Goal: Transaction & Acquisition: Purchase product/service

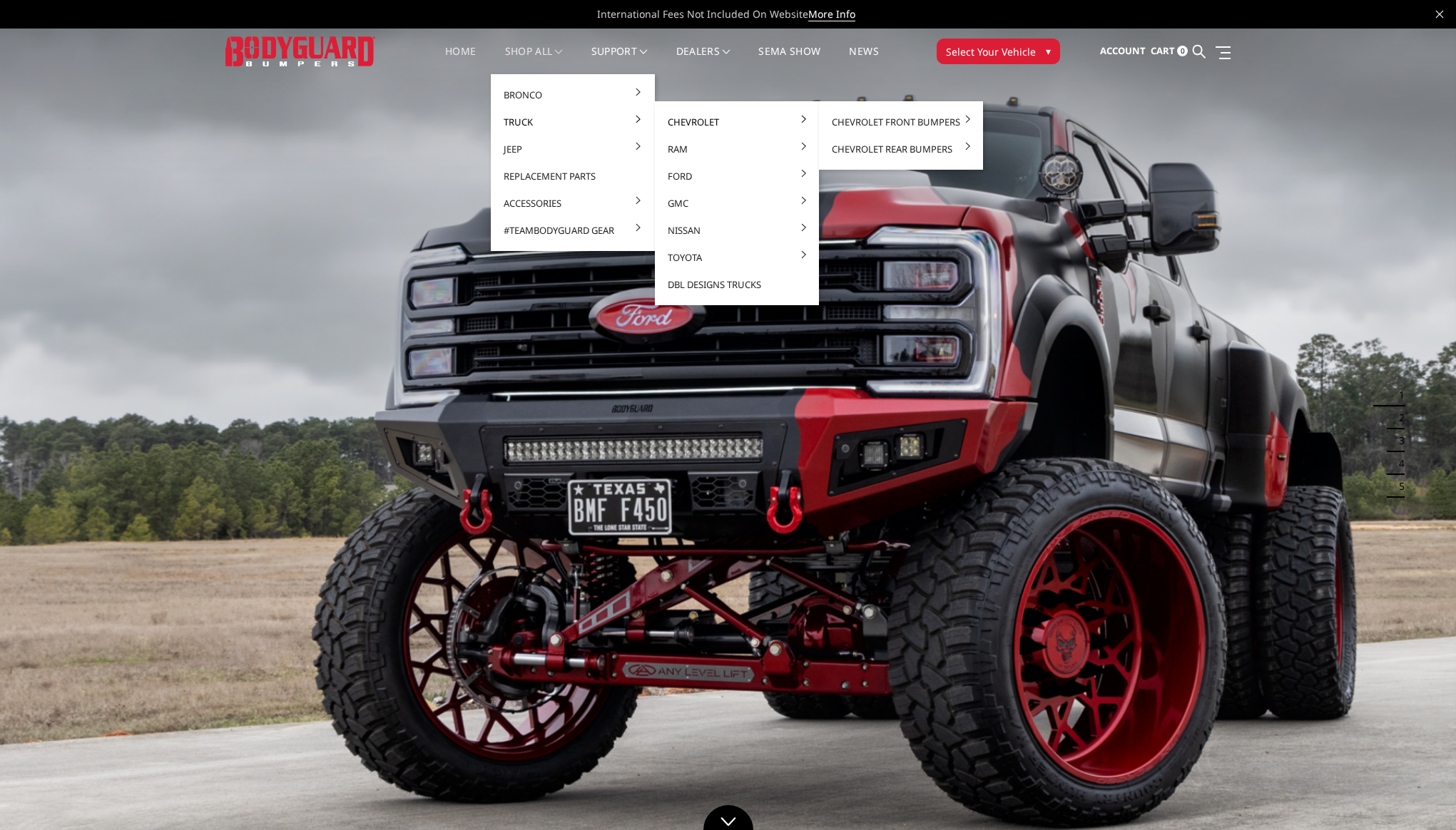
click at [684, 128] on link "Chevrolet" at bounding box center [737, 121] width 153 height 27
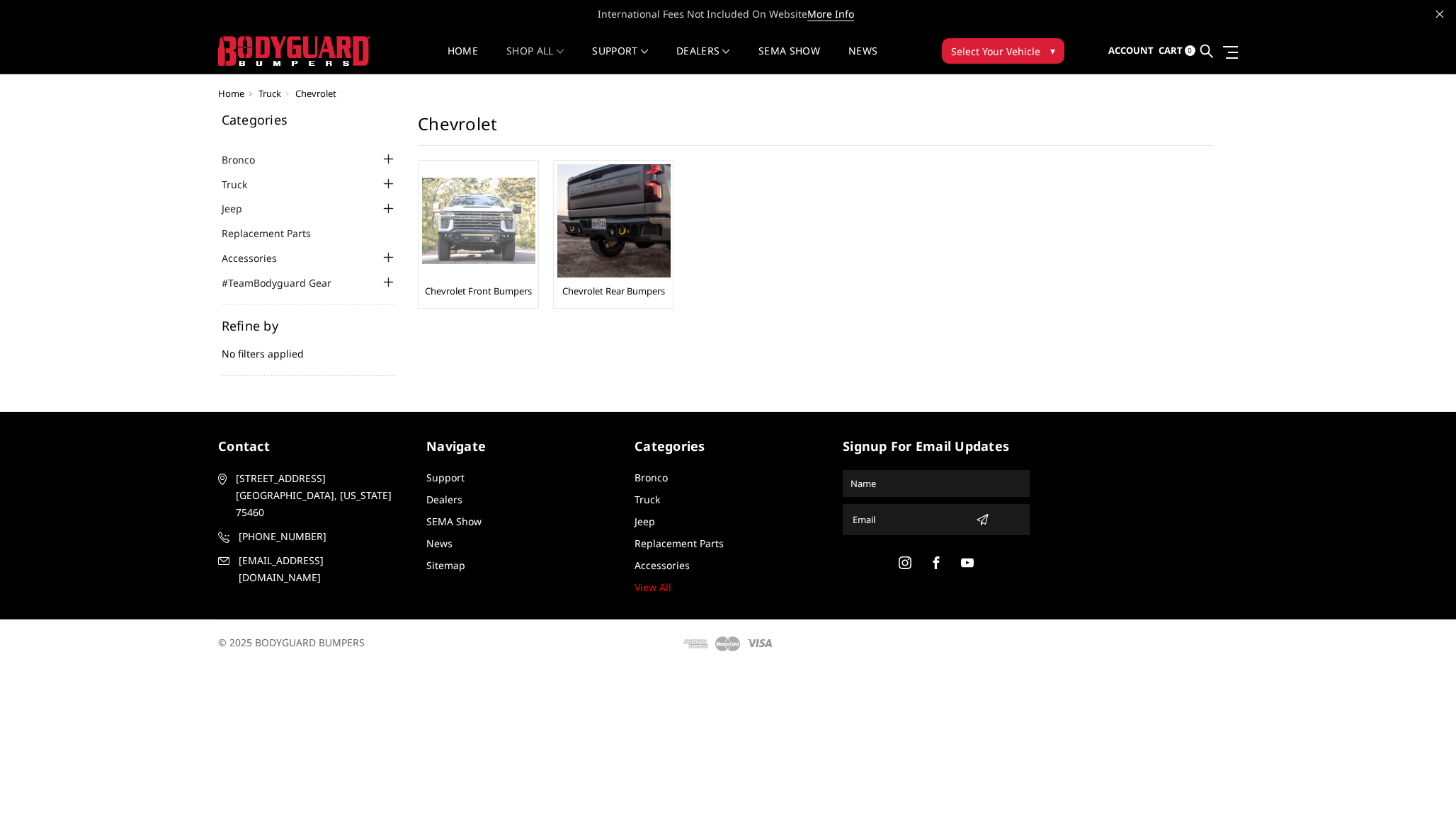
click at [457, 232] on img at bounding box center [478, 221] width 113 height 87
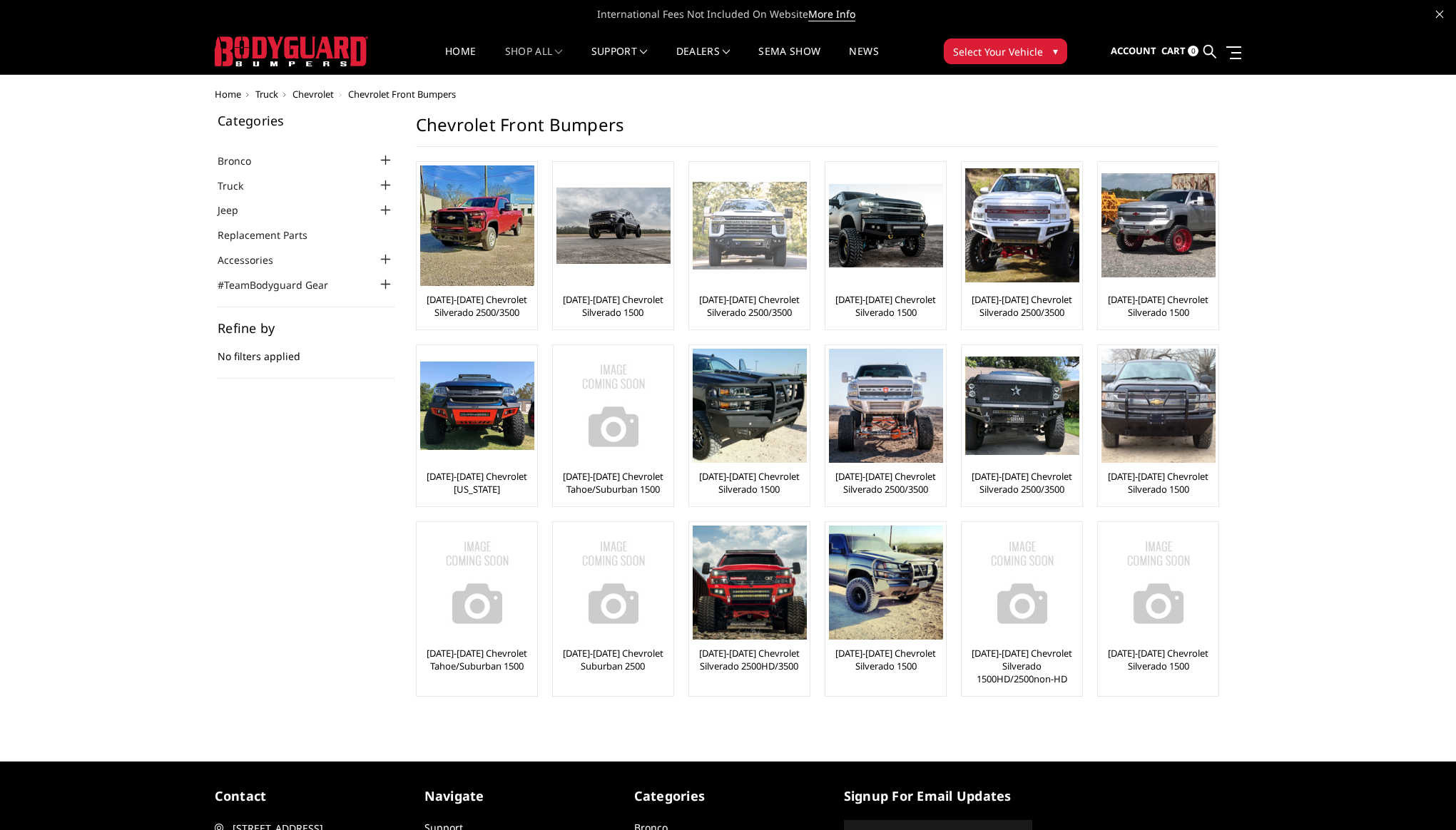
click at [750, 306] on link "[DATE]-[DATE] Chevrolet Silverado 2500/3500" at bounding box center [749, 306] width 113 height 26
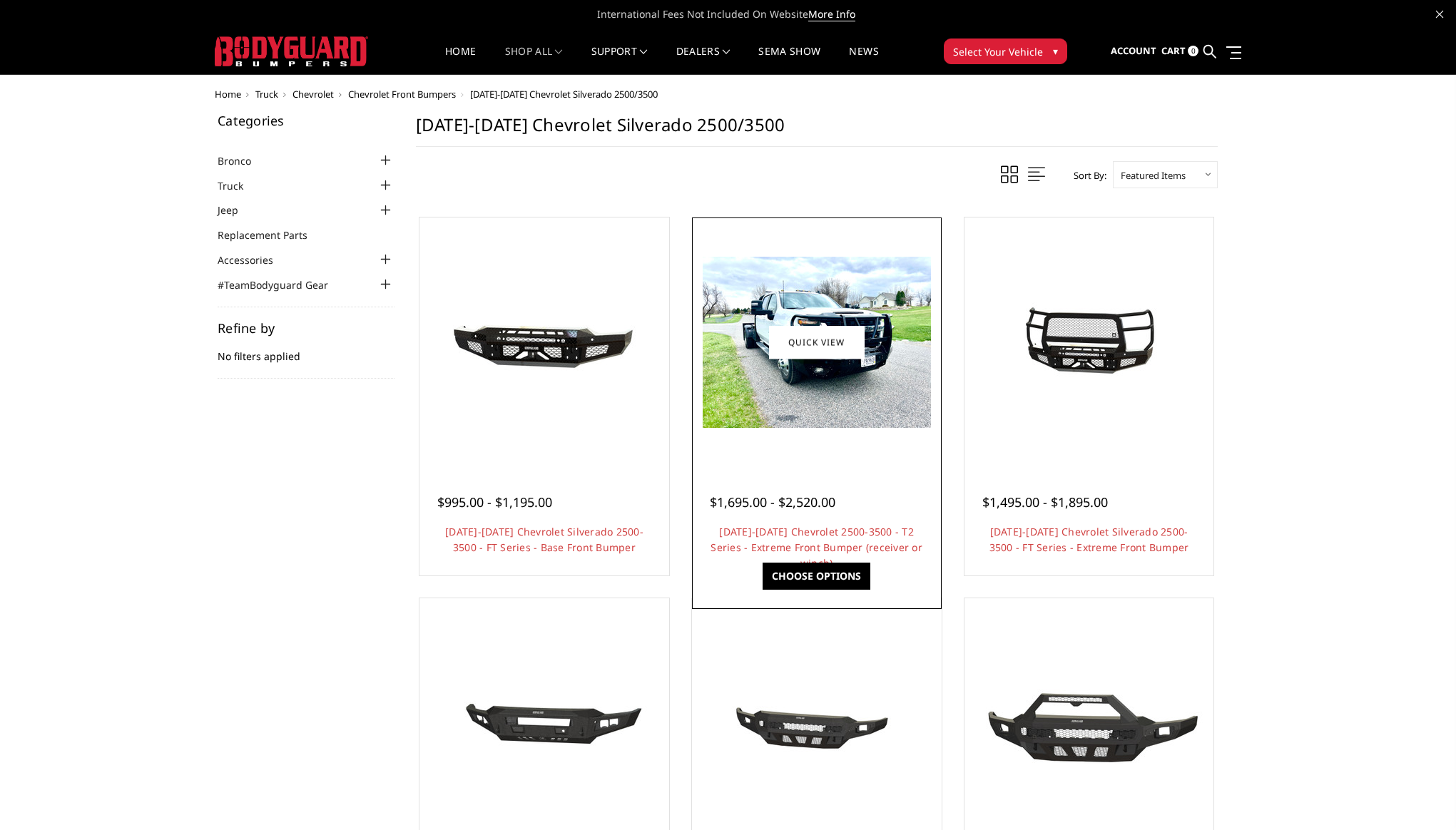
click at [747, 428] on div at bounding box center [817, 343] width 243 height 242
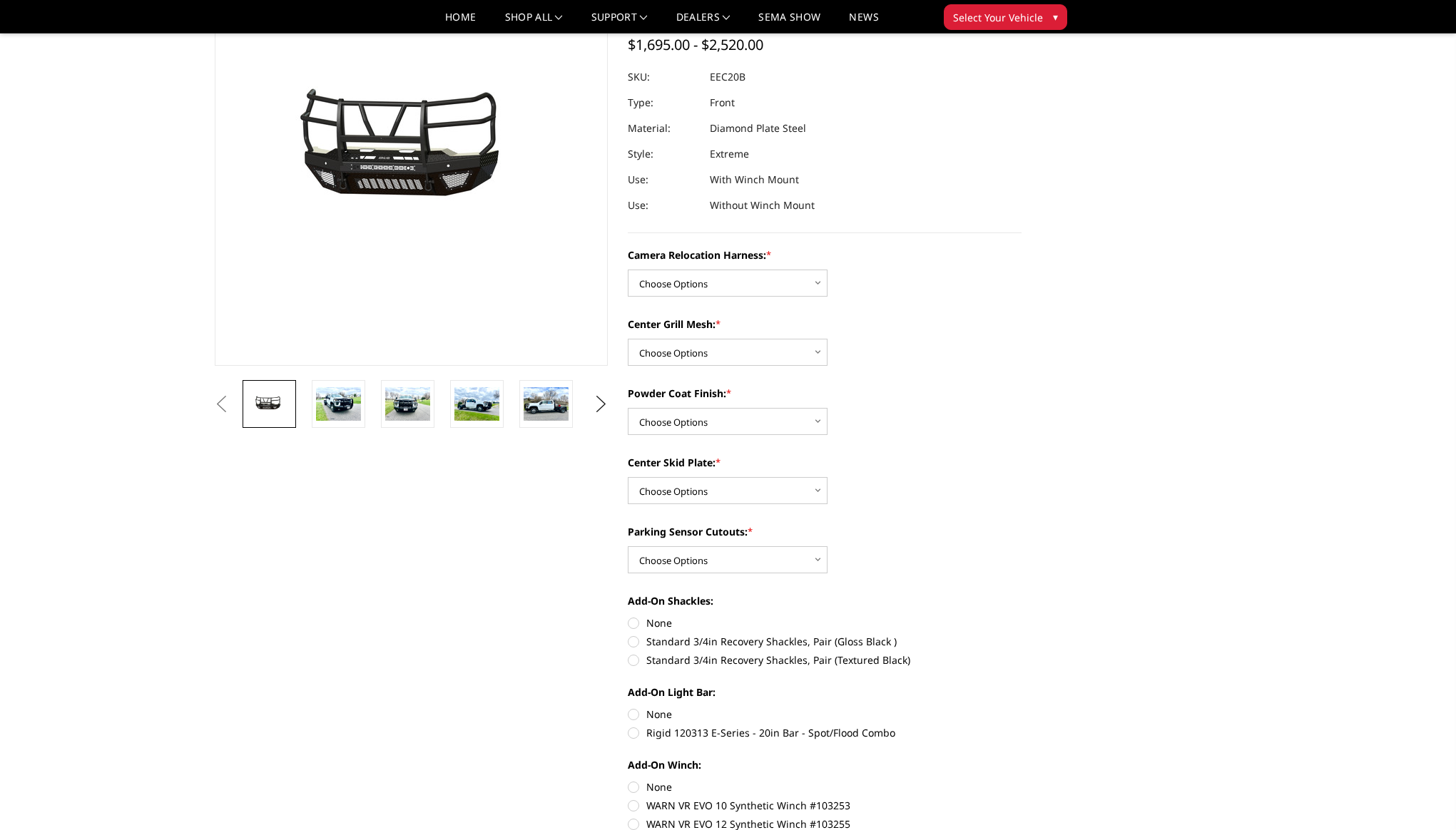
scroll to position [155, 0]
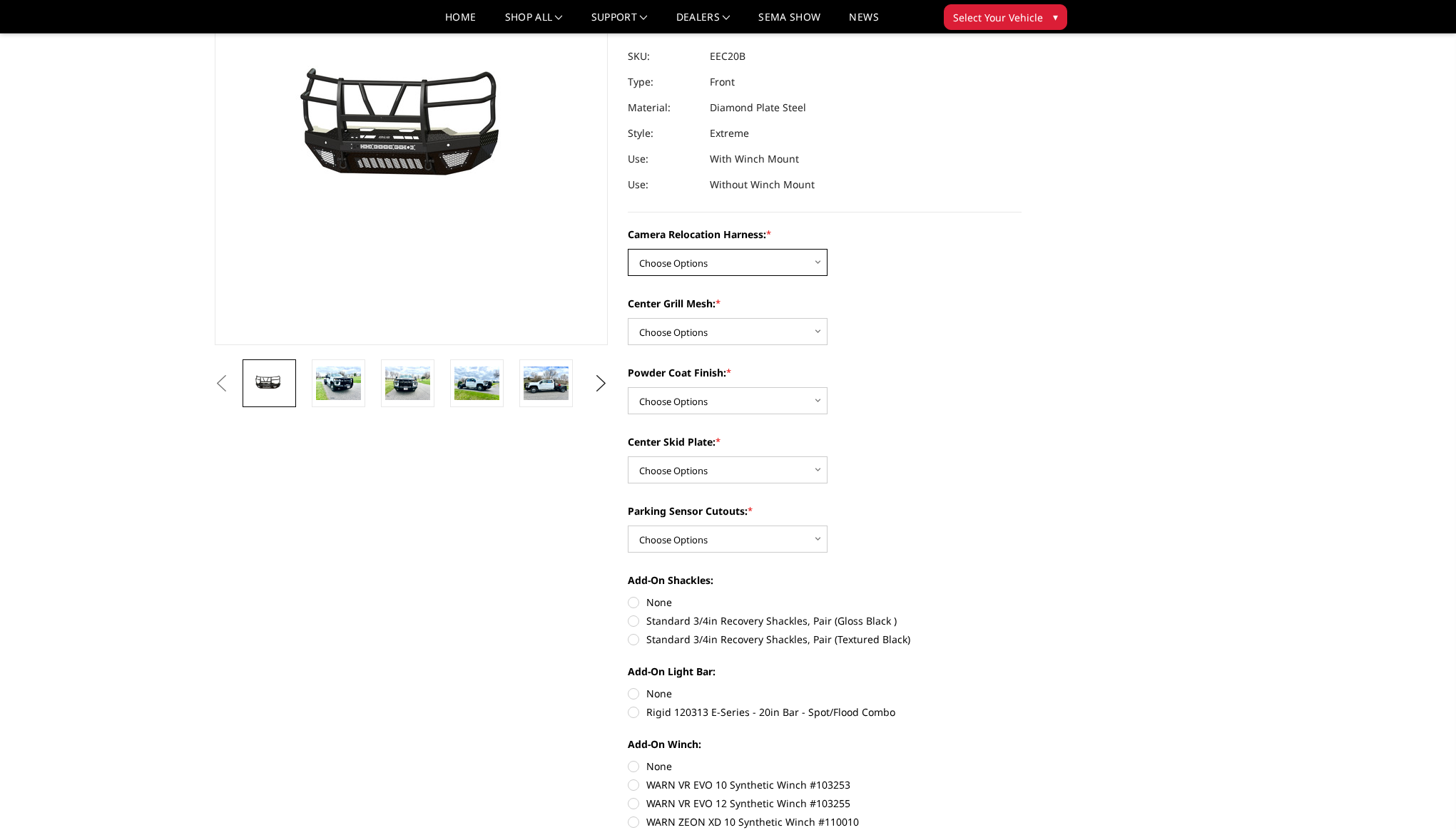
click at [797, 263] on select "Choose Options Without camera harness With camera harness" at bounding box center [727, 262] width 199 height 27
select select "3776"
click at [627, 249] on select "Choose Options Without camera harness With camera harness" at bounding box center [727, 262] width 199 height 27
click at [768, 326] on select "Choose Options Without expanded metal With expanded metal" at bounding box center [727, 331] width 199 height 27
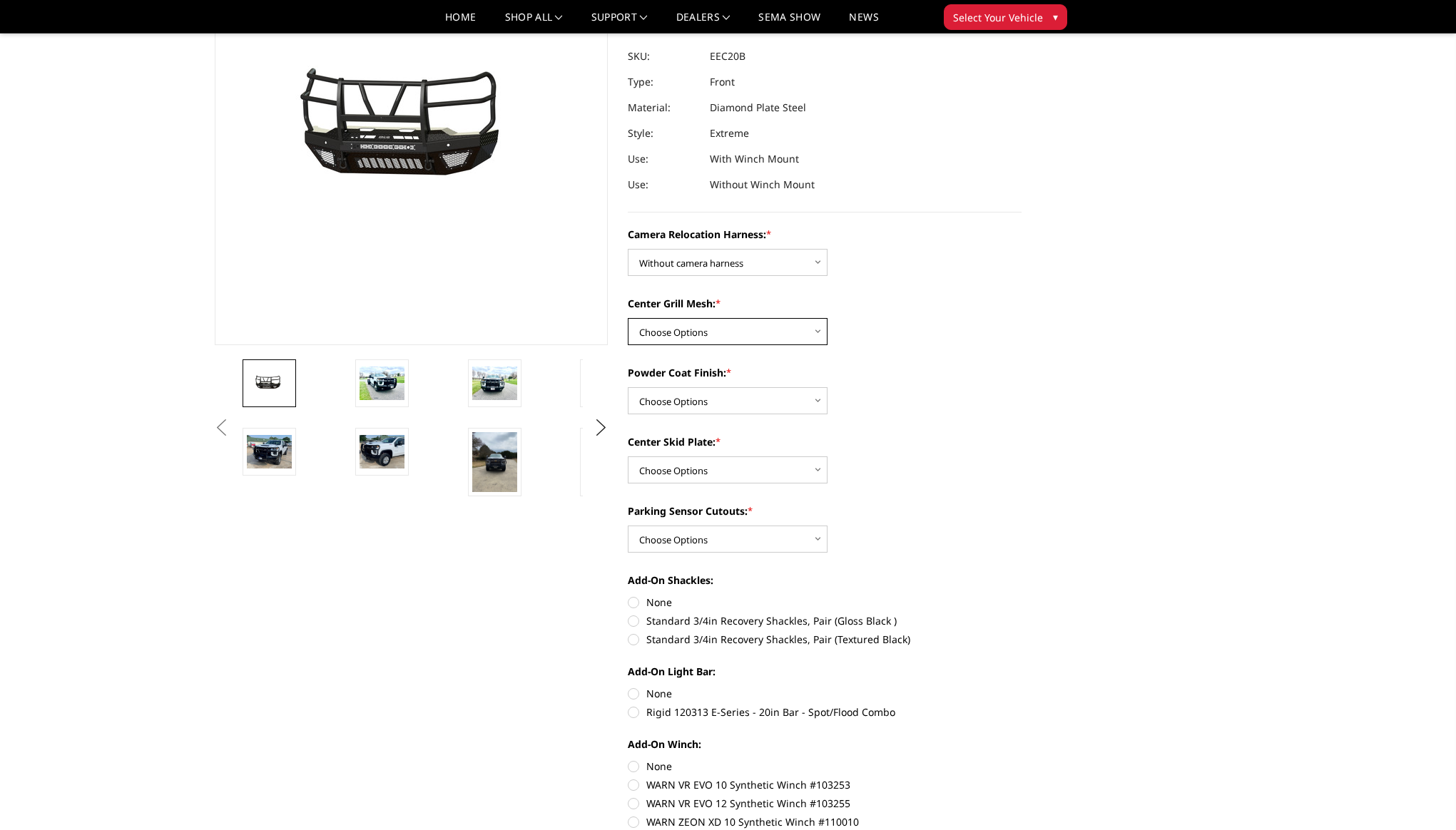
select select "3774"
click at [627, 318] on select "Choose Options Without expanded metal With expanded metal" at bounding box center [727, 331] width 199 height 27
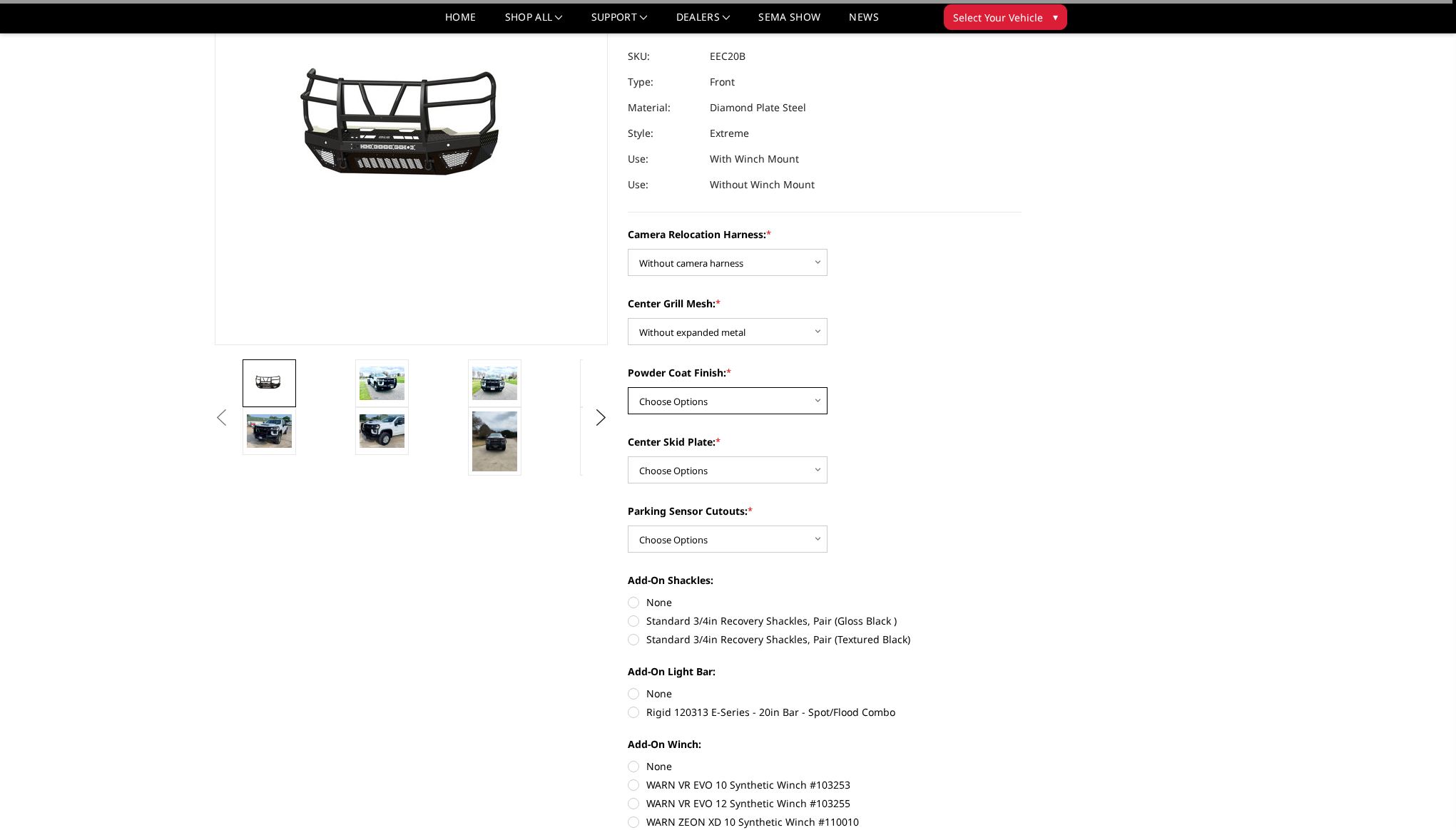
click at [765, 401] on select "Choose Options Textured Black Powder Coat Gloss Black Powder Coat Bare Metal" at bounding box center [727, 400] width 199 height 27
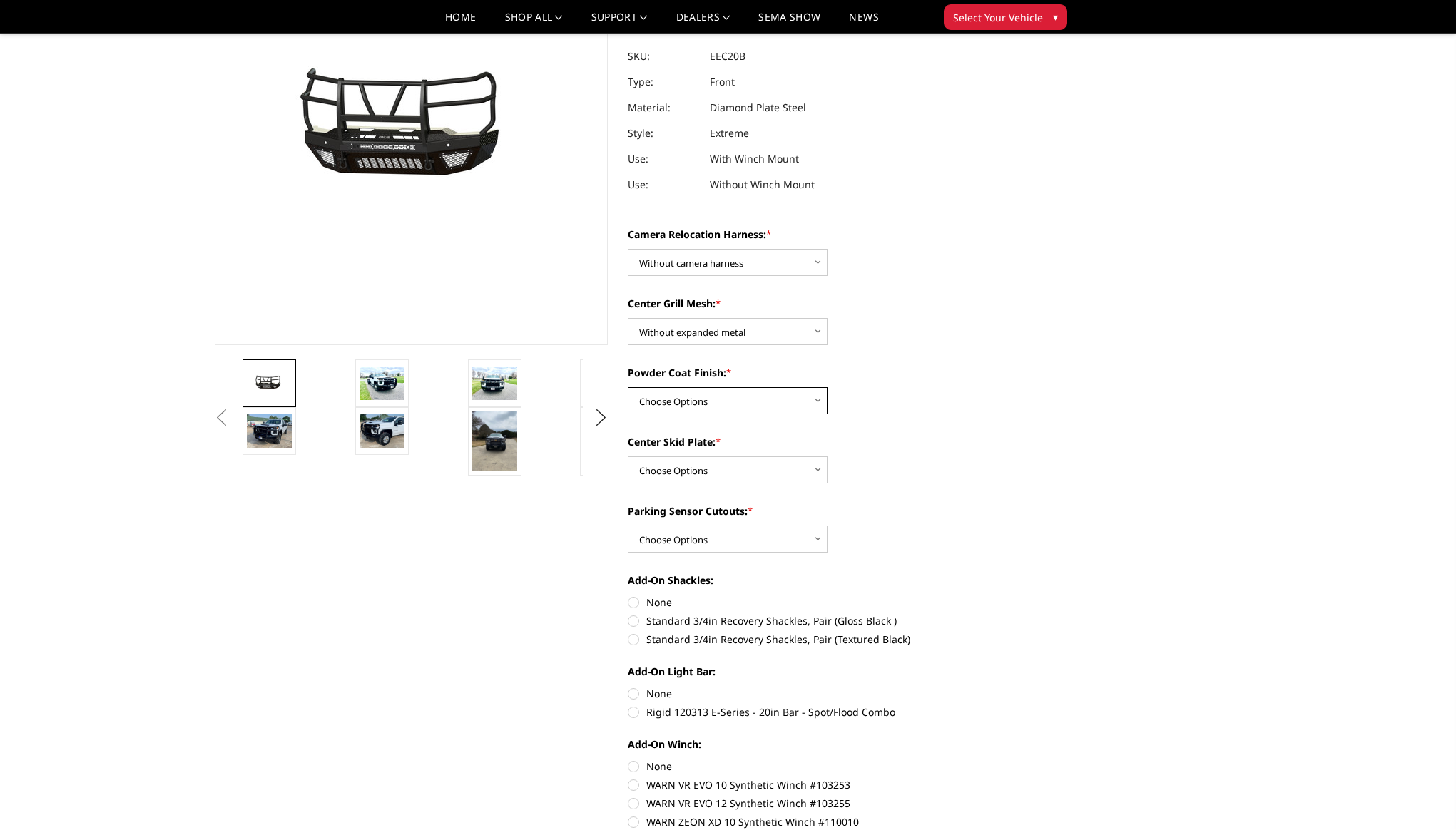
select select "3771"
click at [627, 387] on select "Choose Options Textured Black Powder Coat Gloss Black Powder Coat Bare Metal" at bounding box center [727, 400] width 199 height 27
click at [739, 474] on select "Choose Options Winch Mount Skid Plate Standard Skid Plate (included) 2" Receive…" at bounding box center [727, 470] width 199 height 27
select select "3769"
click at [627, 456] on select "Choose Options Winch Mount Skid Plate Standard Skid Plate (included) 2" Receive…" at bounding box center [727, 470] width 199 height 27
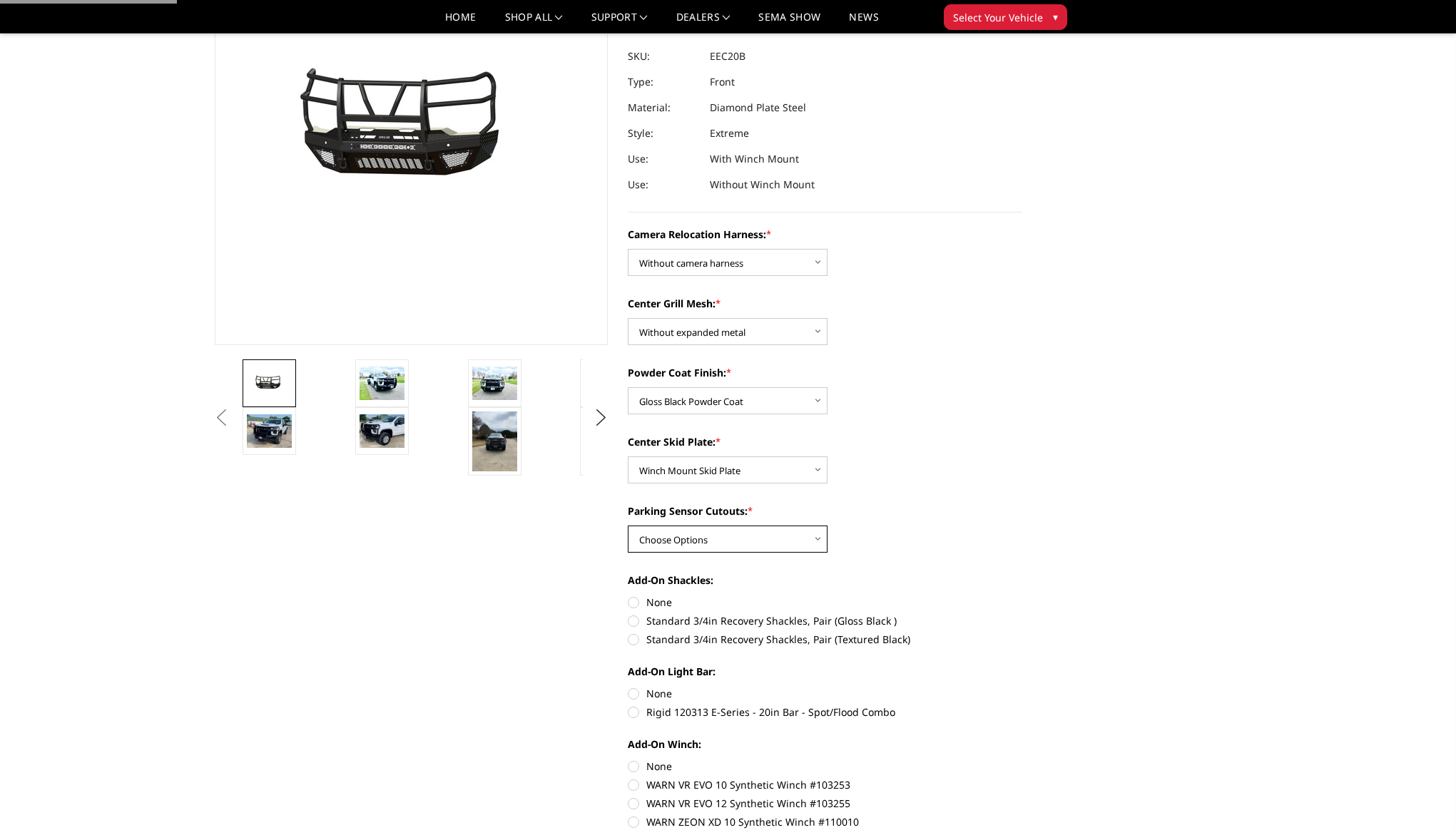
click at [749, 548] on select "Choose Options Yes - With Parking Sensor Cutouts" at bounding box center [727, 539] width 199 height 27
select select "3766"
click at [627, 526] on select "Choose Options Yes - With Parking Sensor Cutouts" at bounding box center [727, 539] width 199 height 27
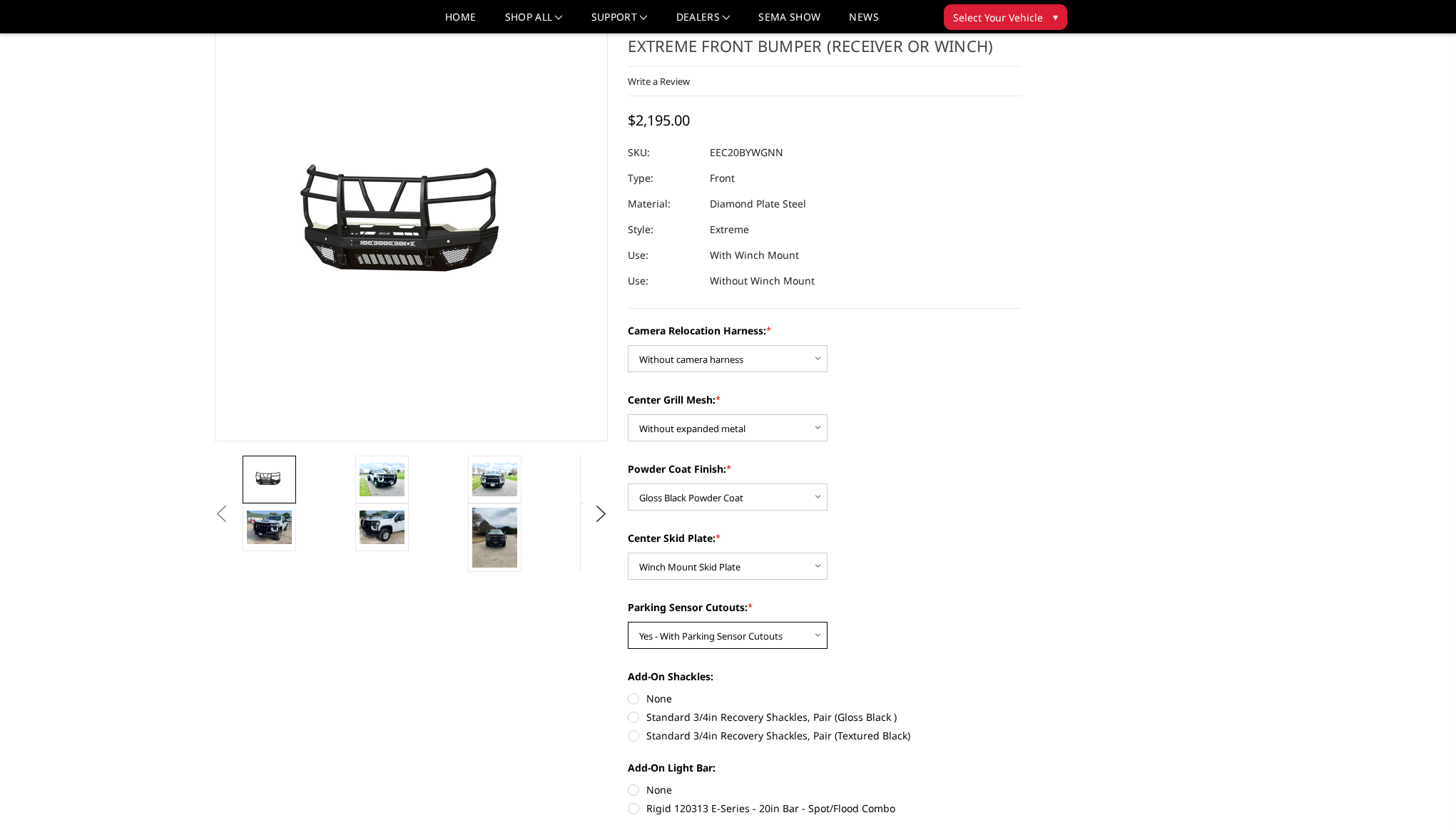
scroll to position [0, 0]
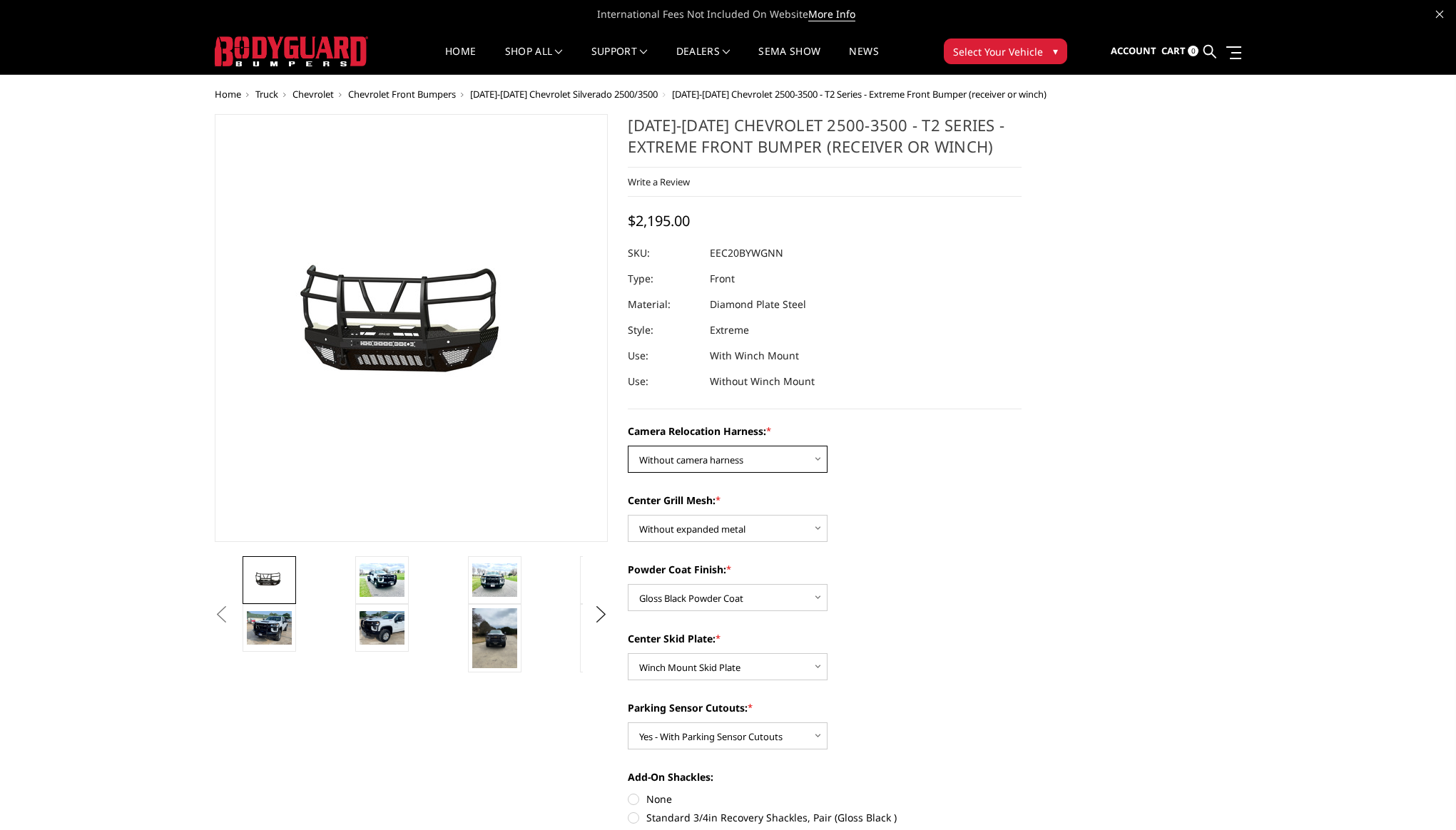
click at [780, 457] on select "Choose Options Without camera harness With camera harness" at bounding box center [727, 459] width 199 height 27
click at [627, 446] on select "Choose Options Without camera harness With camera harness" at bounding box center [727, 459] width 199 height 27
click at [728, 465] on select "Choose Options Without camera harness With camera harness" at bounding box center [727, 459] width 199 height 27
click at [627, 446] on select "Choose Options Without camera harness With camera harness" at bounding box center [727, 459] width 199 height 27
drag, startPoint x: 710, startPoint y: 260, endPoint x: 794, endPoint y: 269, distance: 84.5
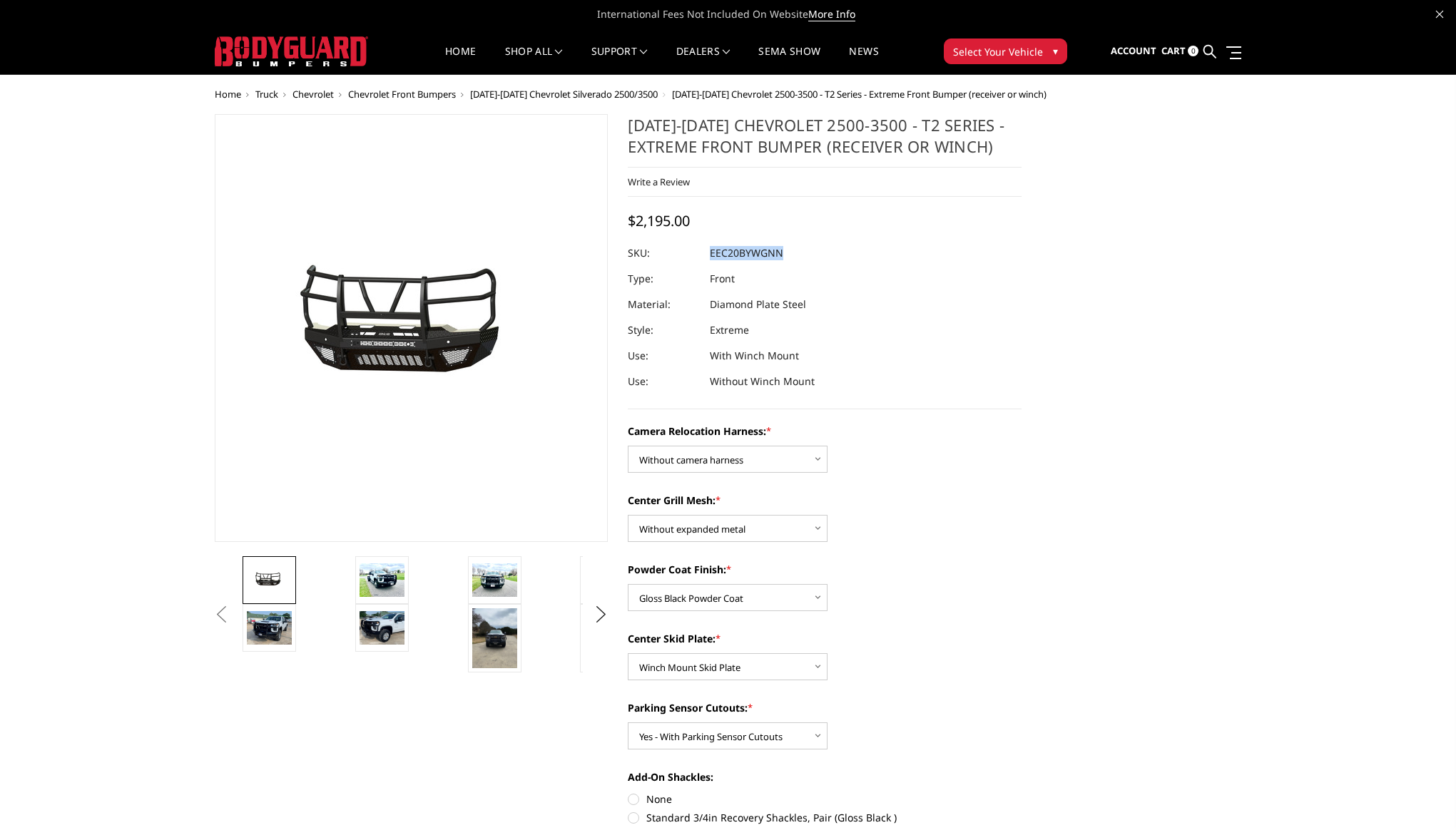
click at [794, 269] on dl "SKU: EEC20BYWGNN UPC: Type: Front Material: Diamond Plate Steel Style: Extreme …" at bounding box center [824, 317] width 394 height 154
drag, startPoint x: 710, startPoint y: 257, endPoint x: 798, endPoint y: 256, distance: 88.0
click at [798, 256] on dl "SKU: EEC20BYWGNN UPC: Type: Front Material: Diamond Plate Steel Style: Extreme …" at bounding box center [824, 317] width 394 height 154
copy dl "EEC20BYWGNN UPC:"
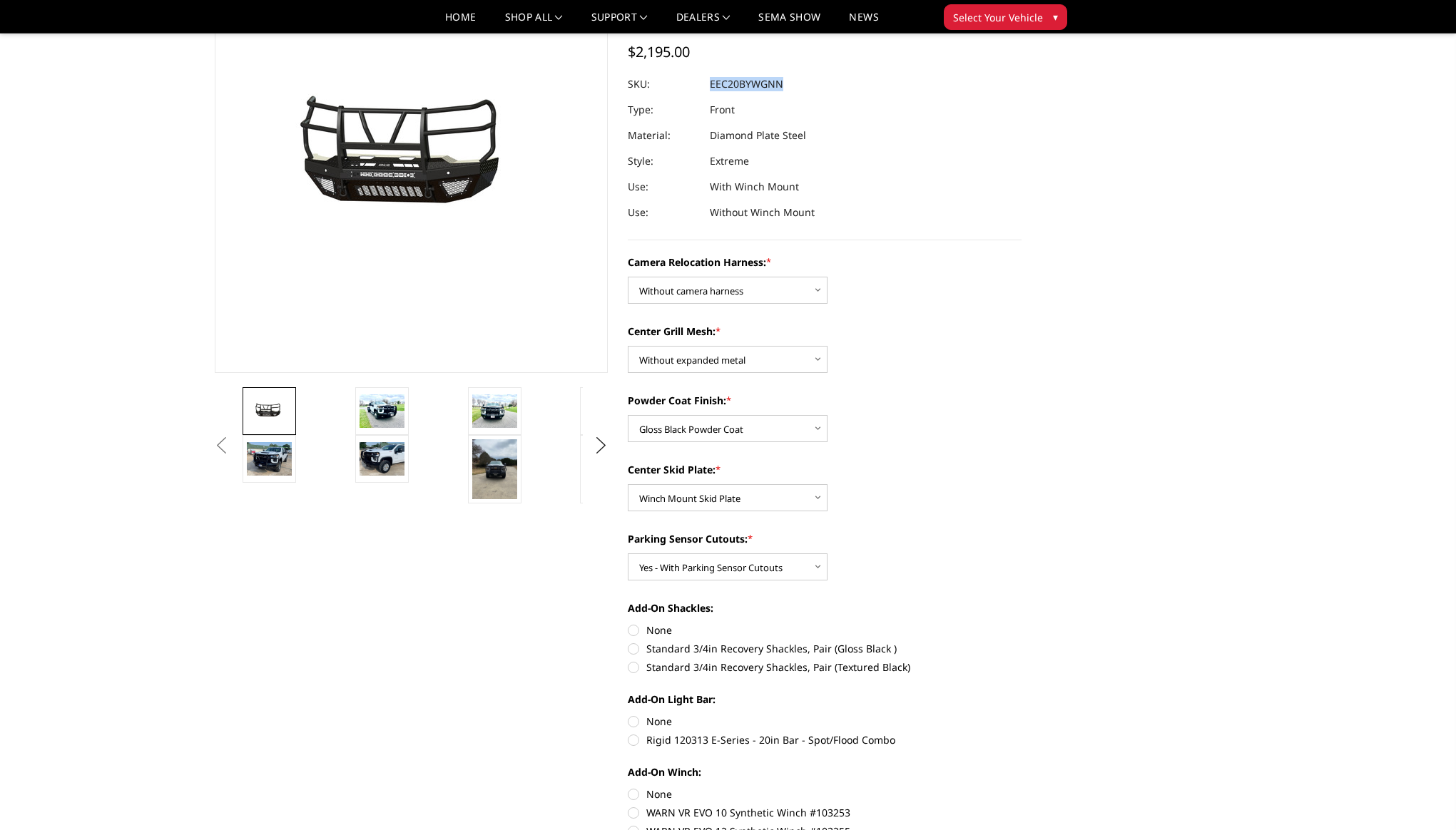
scroll to position [140, 0]
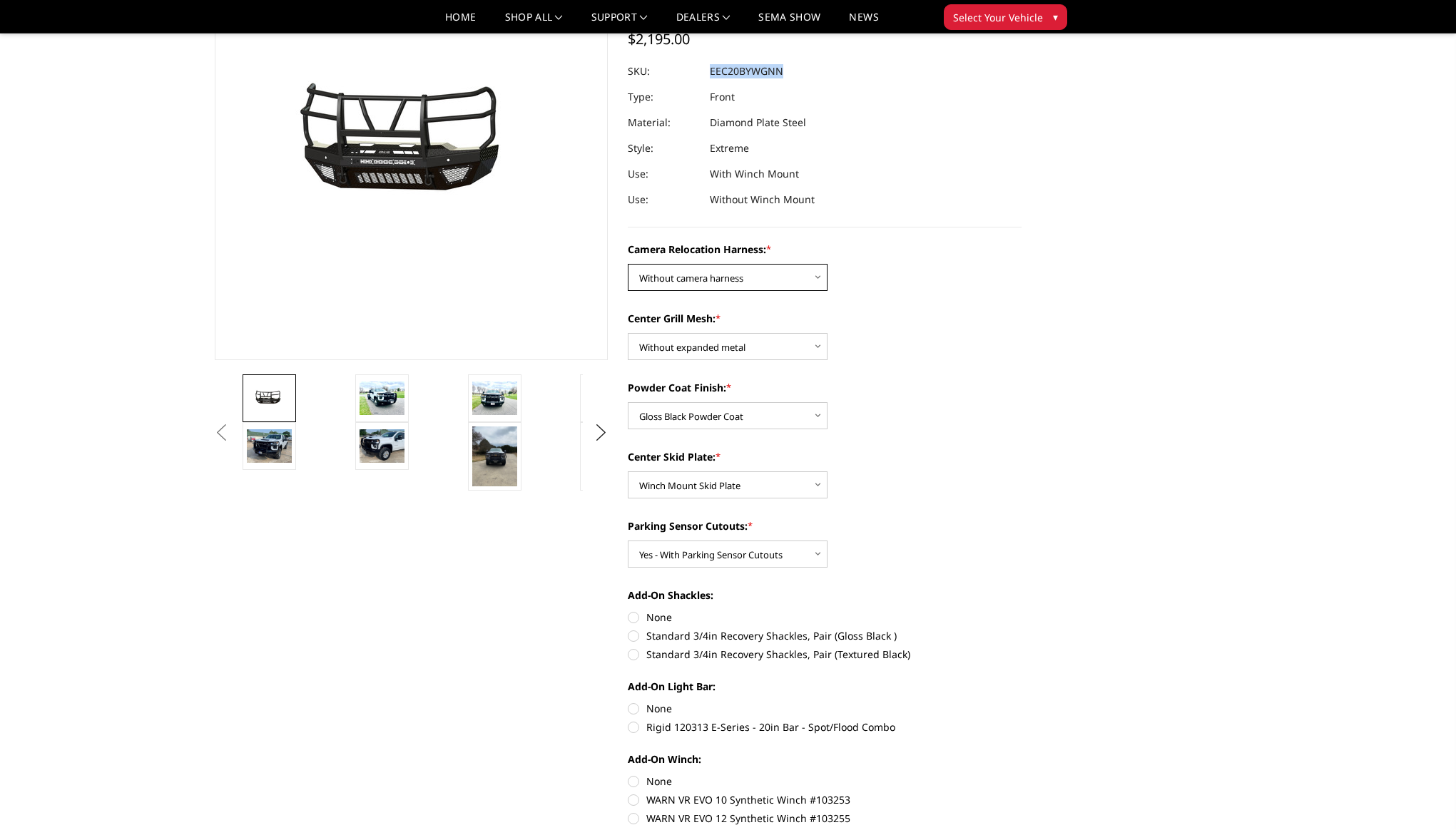
click at [785, 276] on select "Choose Options Without camera harness With camera harness" at bounding box center [727, 277] width 199 height 27
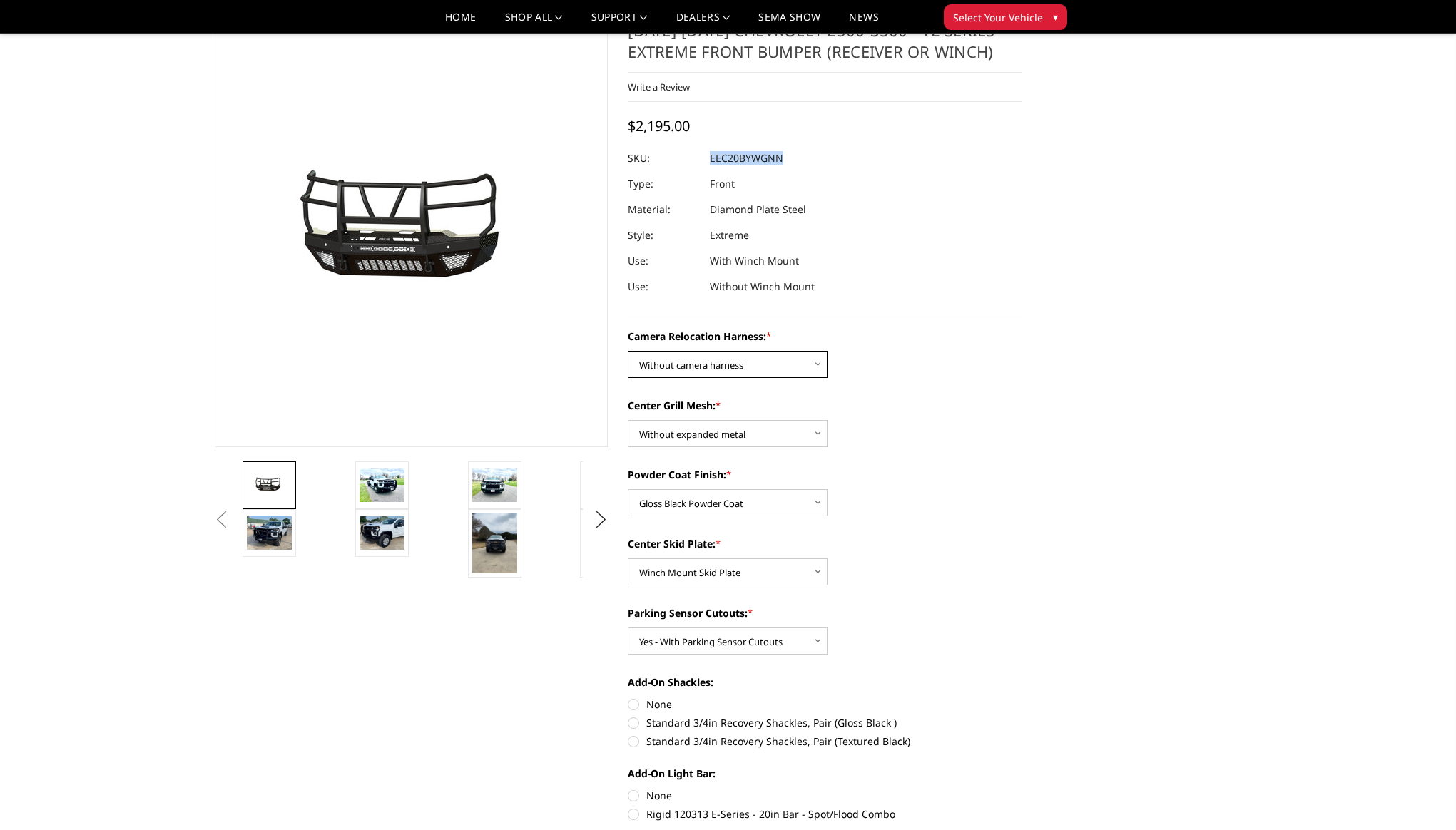
scroll to position [14, 0]
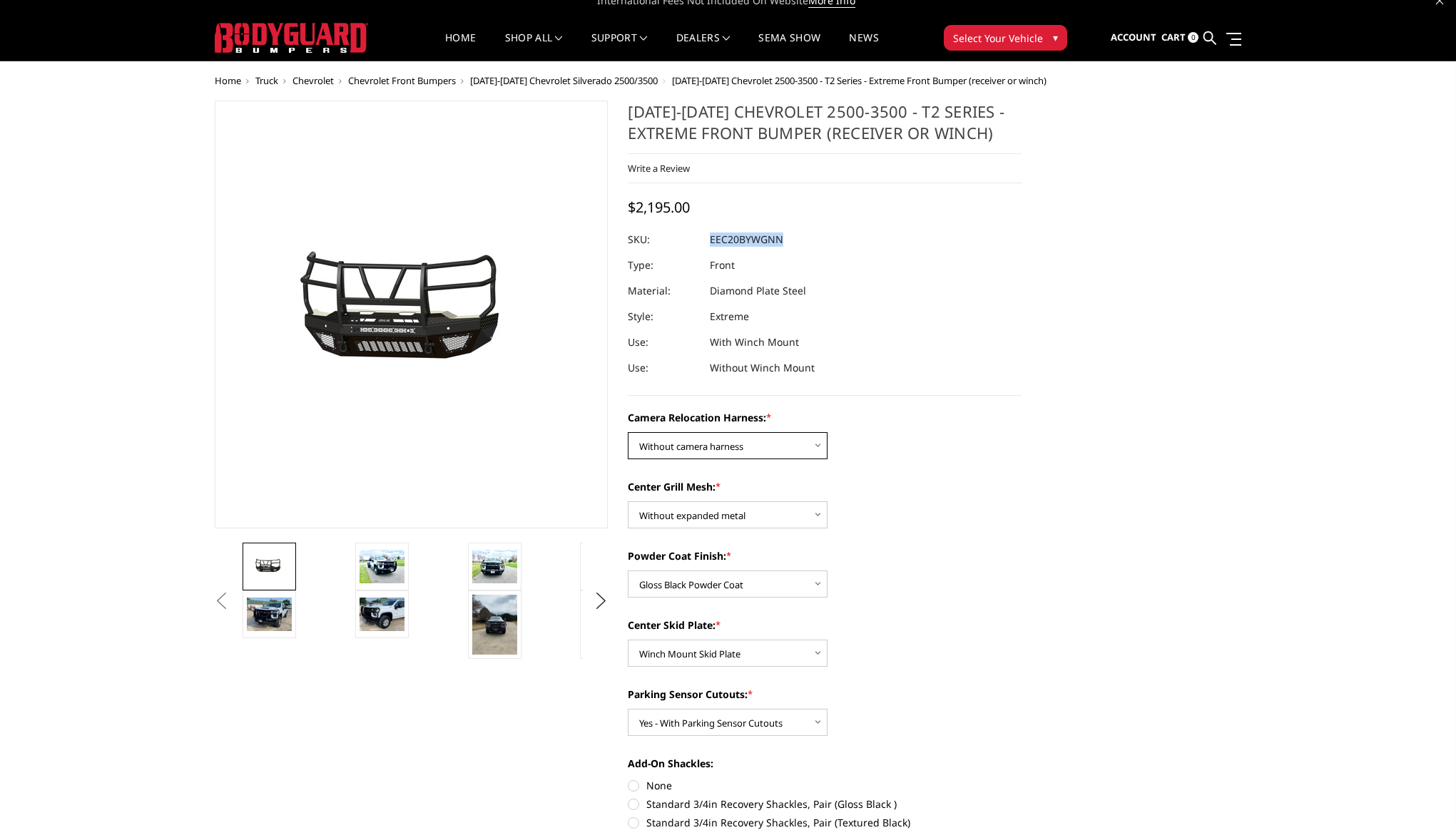
click at [738, 435] on select "Choose Options Without camera harness With camera harness" at bounding box center [727, 445] width 199 height 27
click at [627, 432] on select "Choose Options Without camera harness With camera harness" at bounding box center [727, 445] width 199 height 27
click at [809, 451] on select "Choose Options Without camera harness With camera harness" at bounding box center [727, 445] width 199 height 27
select select "3776"
click at [627, 432] on select "Choose Options Without camera harness With camera harness" at bounding box center [727, 445] width 199 height 27
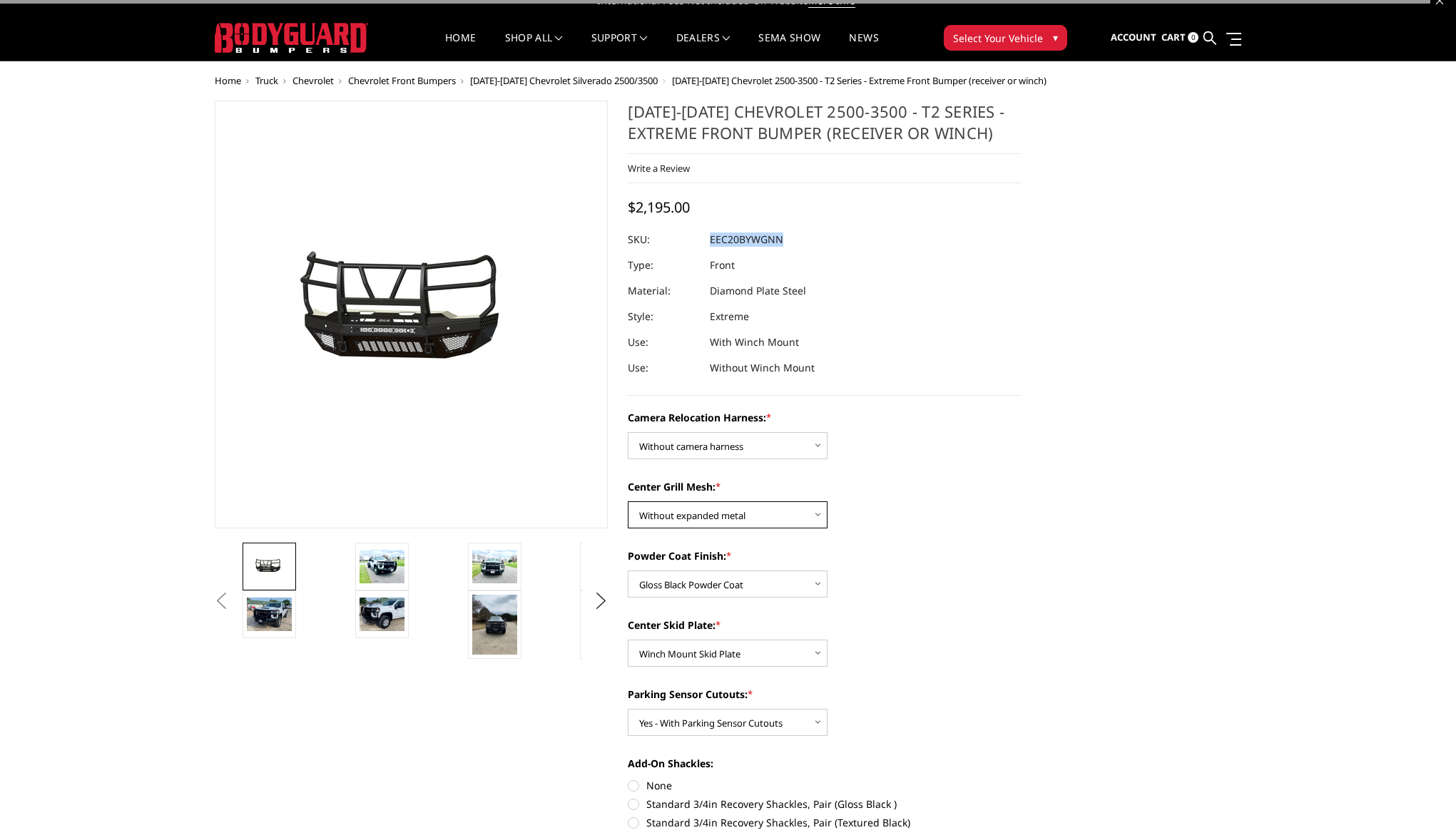
click at [792, 508] on select "Choose Options Without expanded metal With expanded metal" at bounding box center [727, 514] width 199 height 27
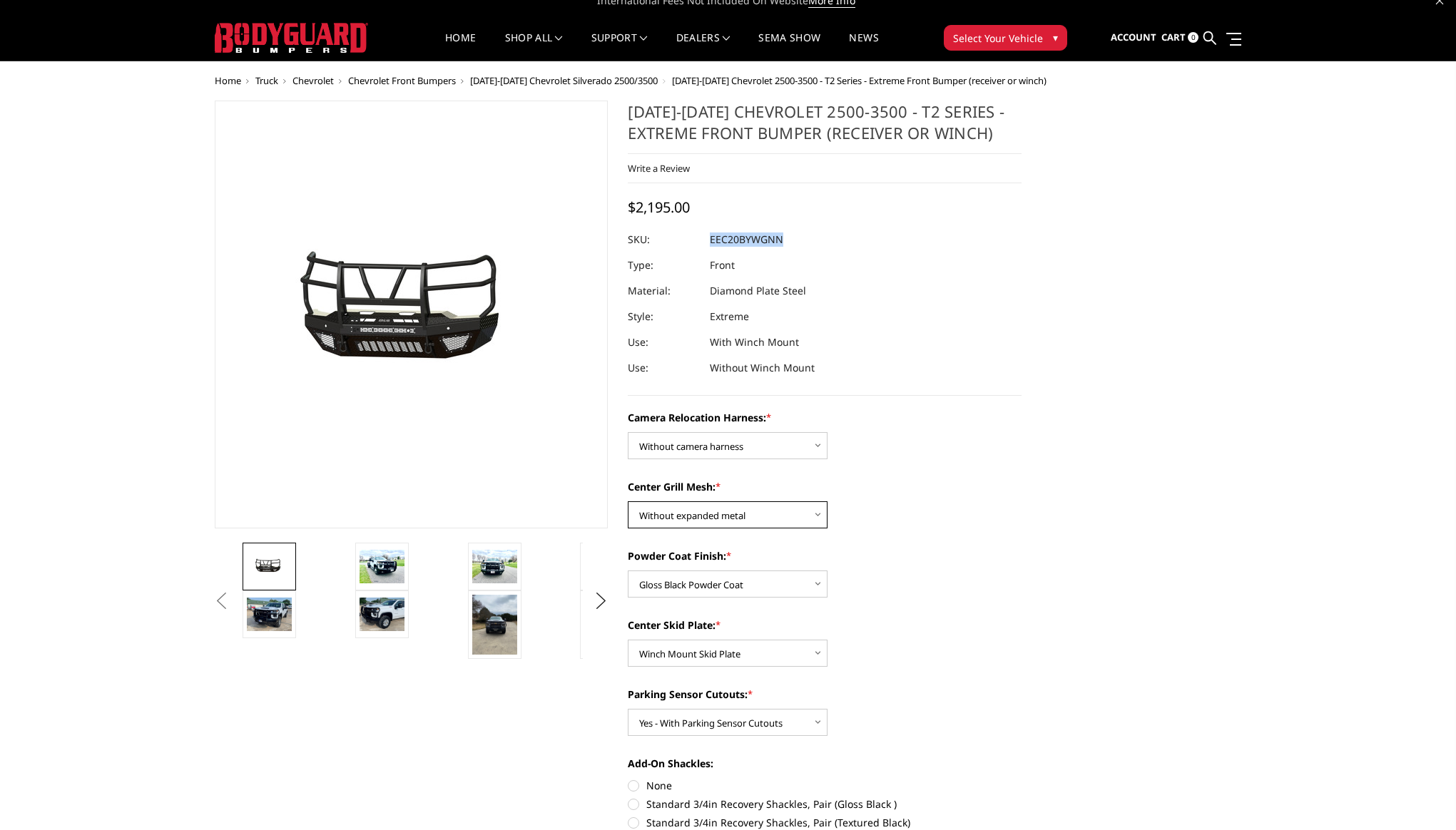
select select "3773"
click at [627, 501] on select "Choose Options Without expanded metal With expanded metal" at bounding box center [727, 514] width 199 height 27
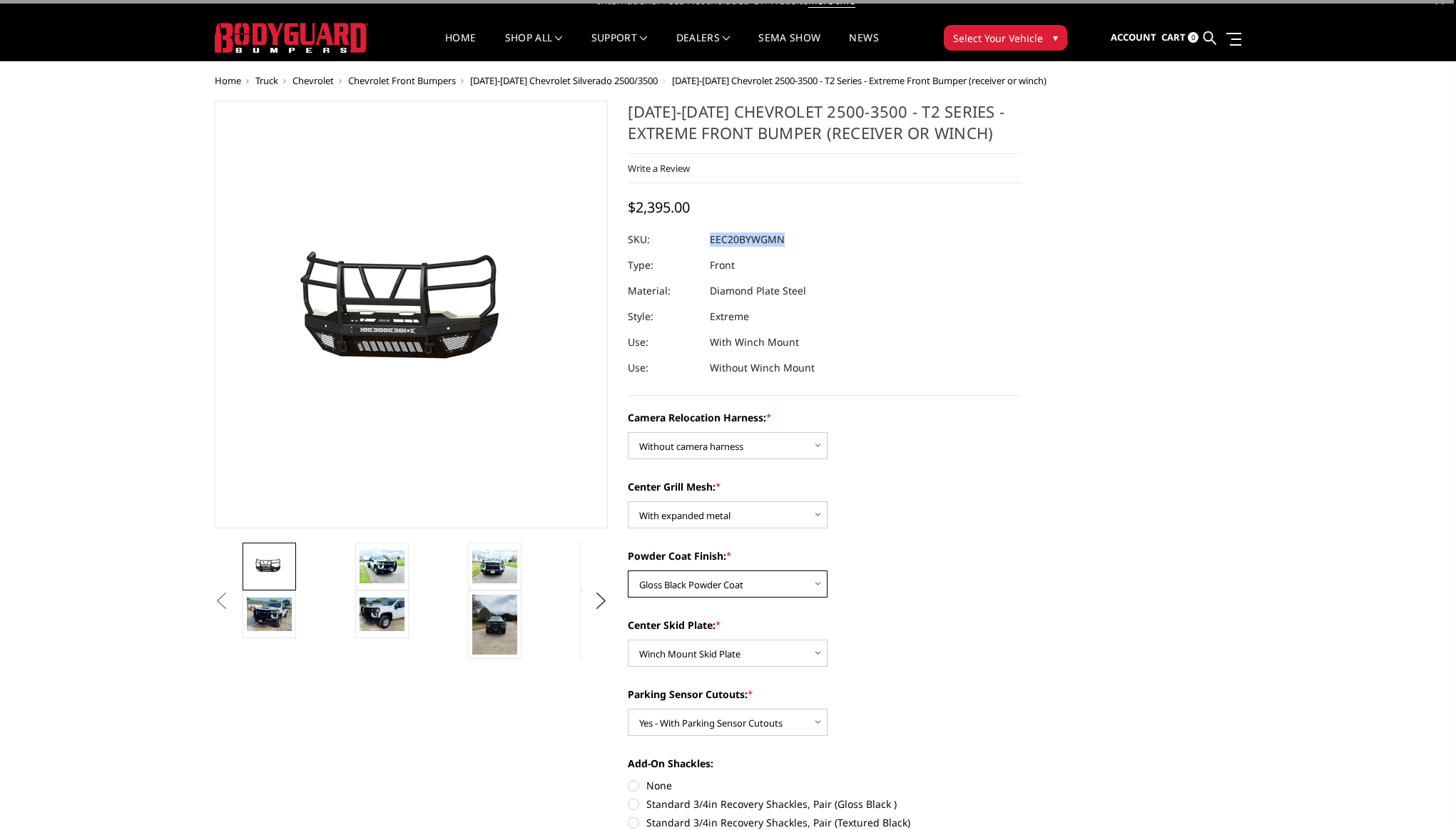
click at [788, 580] on select "Choose Options Textured Black Powder Coat Gloss Black Powder Coat Bare Metal" at bounding box center [727, 583] width 199 height 27
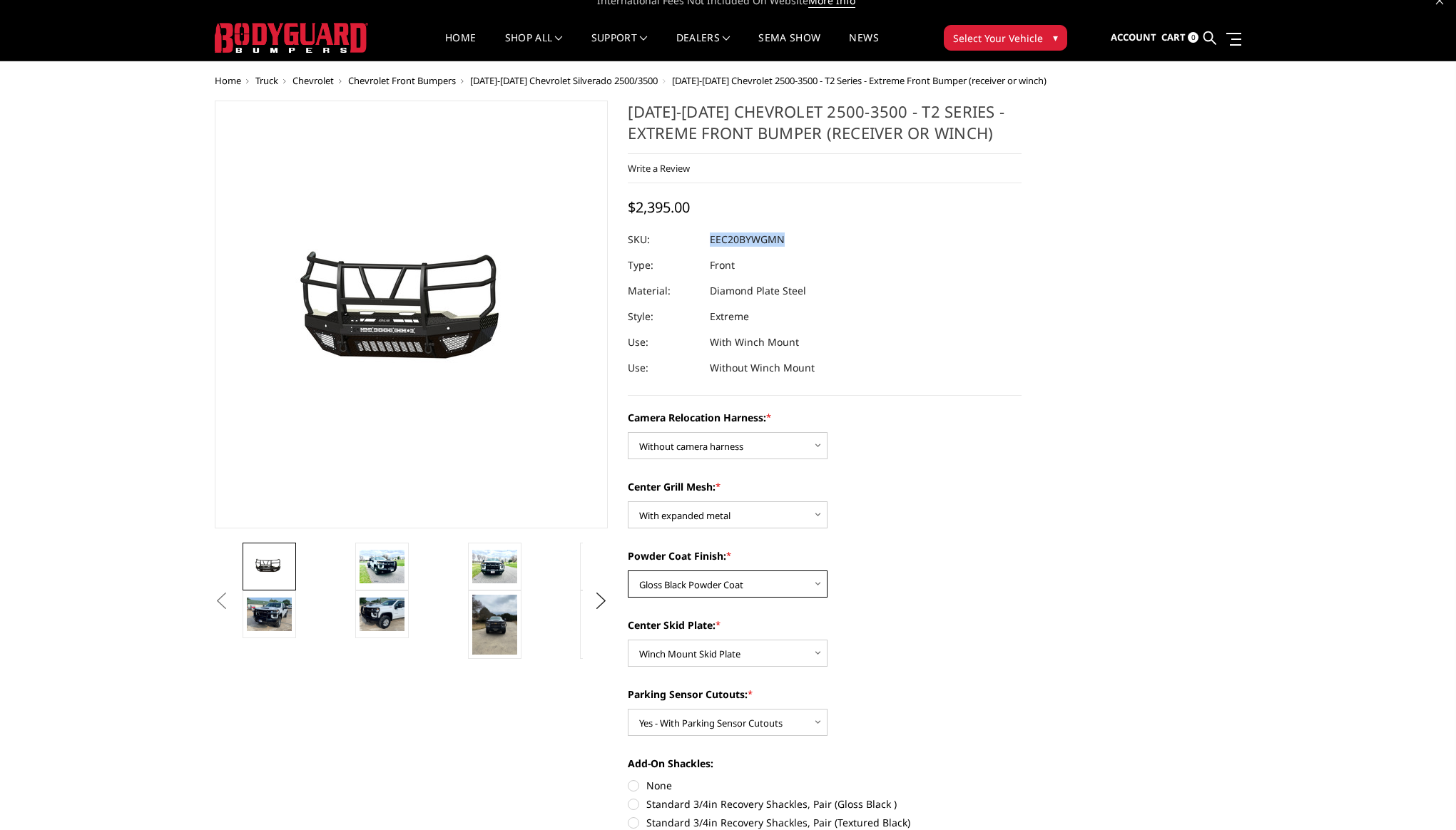
select select "3770"
click at [627, 570] on select "Choose Options Textured Black Powder Coat Gloss Black Powder Coat Bare Metal" at bounding box center [727, 583] width 199 height 27
click at [784, 649] on select "Choose Options Winch Mount Skid Plate Standard Skid Plate (included) 2" Receive…" at bounding box center [727, 653] width 199 height 27
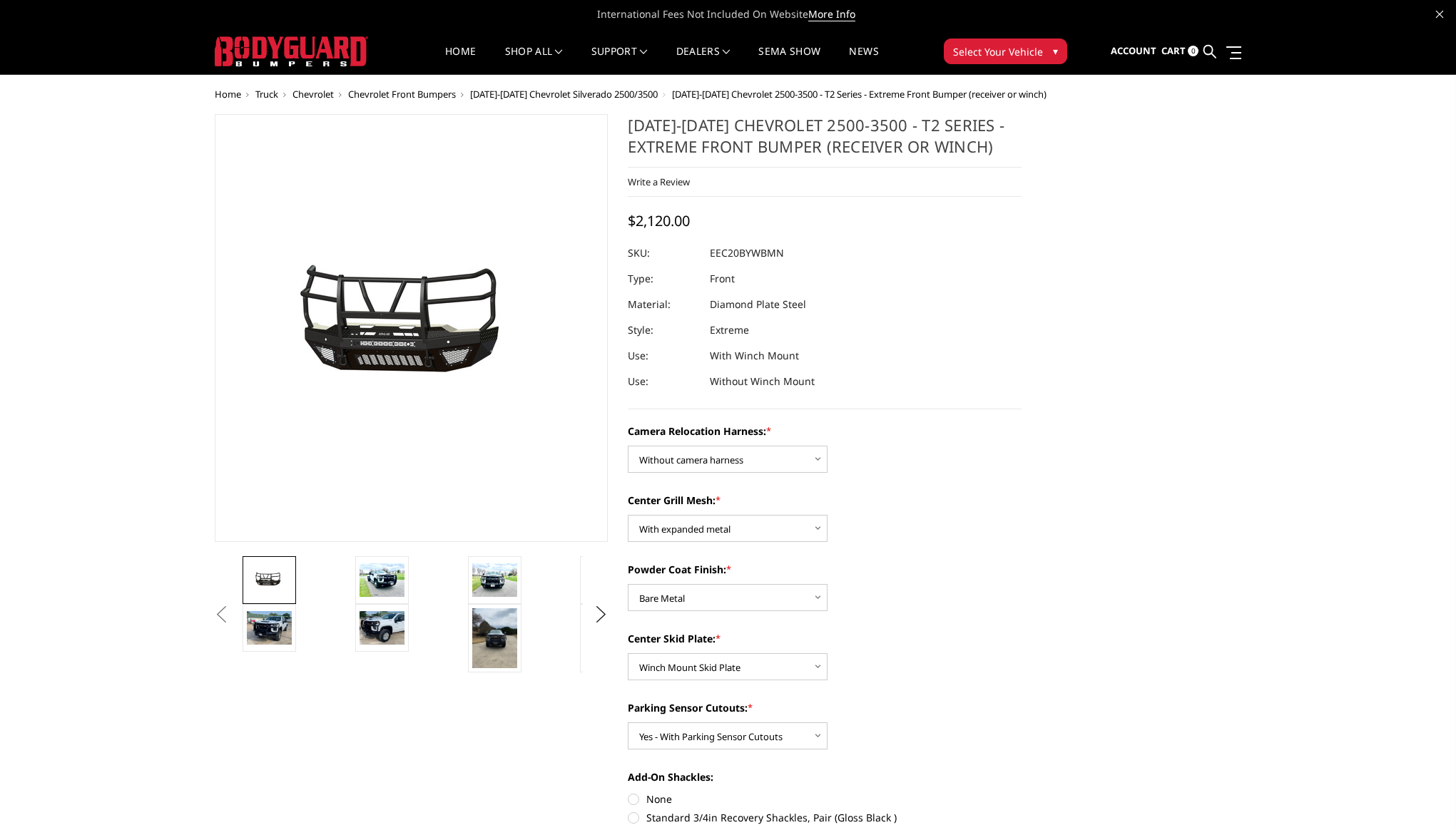
click at [789, 194] on div "Write a Review Write a Review × [DATE]-[DATE] Chevrolet 2500-3500 - T2 Series -…" at bounding box center [824, 182] width 394 height 29
drag, startPoint x: 704, startPoint y: 253, endPoint x: 808, endPoint y: 253, distance: 104.0
click at [809, 253] on div at bounding box center [824, 253] width 394 height 26
drag, startPoint x: 710, startPoint y: 250, endPoint x: 784, endPoint y: 253, distance: 74.1
click at [784, 253] on dl "SKU: EEC20BYWBMN UPC: Type: Front Material: Diamond Plate Steel Style: Extreme …" at bounding box center [824, 317] width 394 height 154
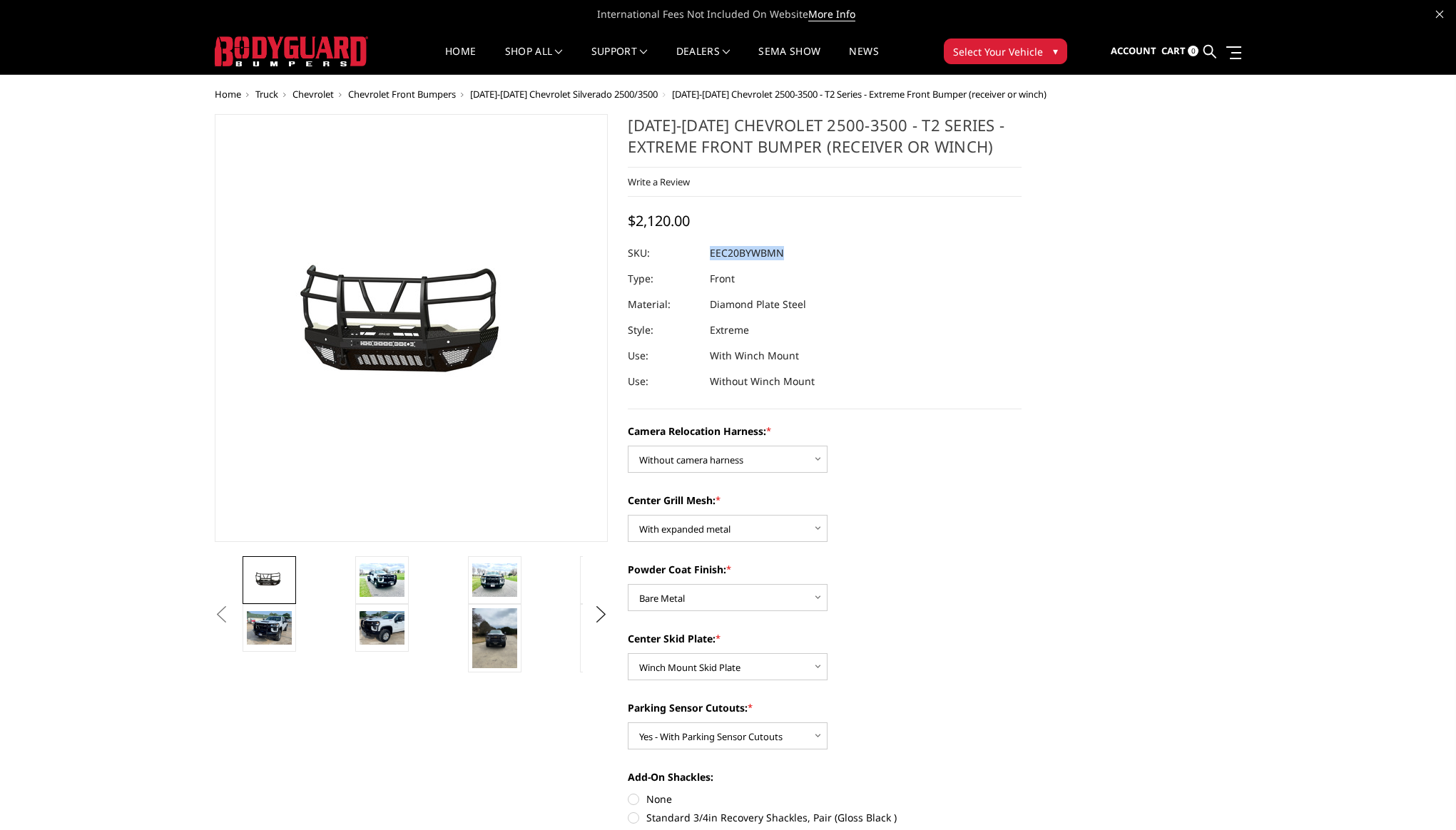
copy dl "EEC20BYWBMN UPC:"
click at [772, 461] on select "Choose Options Without camera harness With camera harness" at bounding box center [727, 459] width 199 height 27
select select "3775"
click at [627, 446] on select "Choose Options Without camera harness With camera harness" at bounding box center [727, 459] width 199 height 27
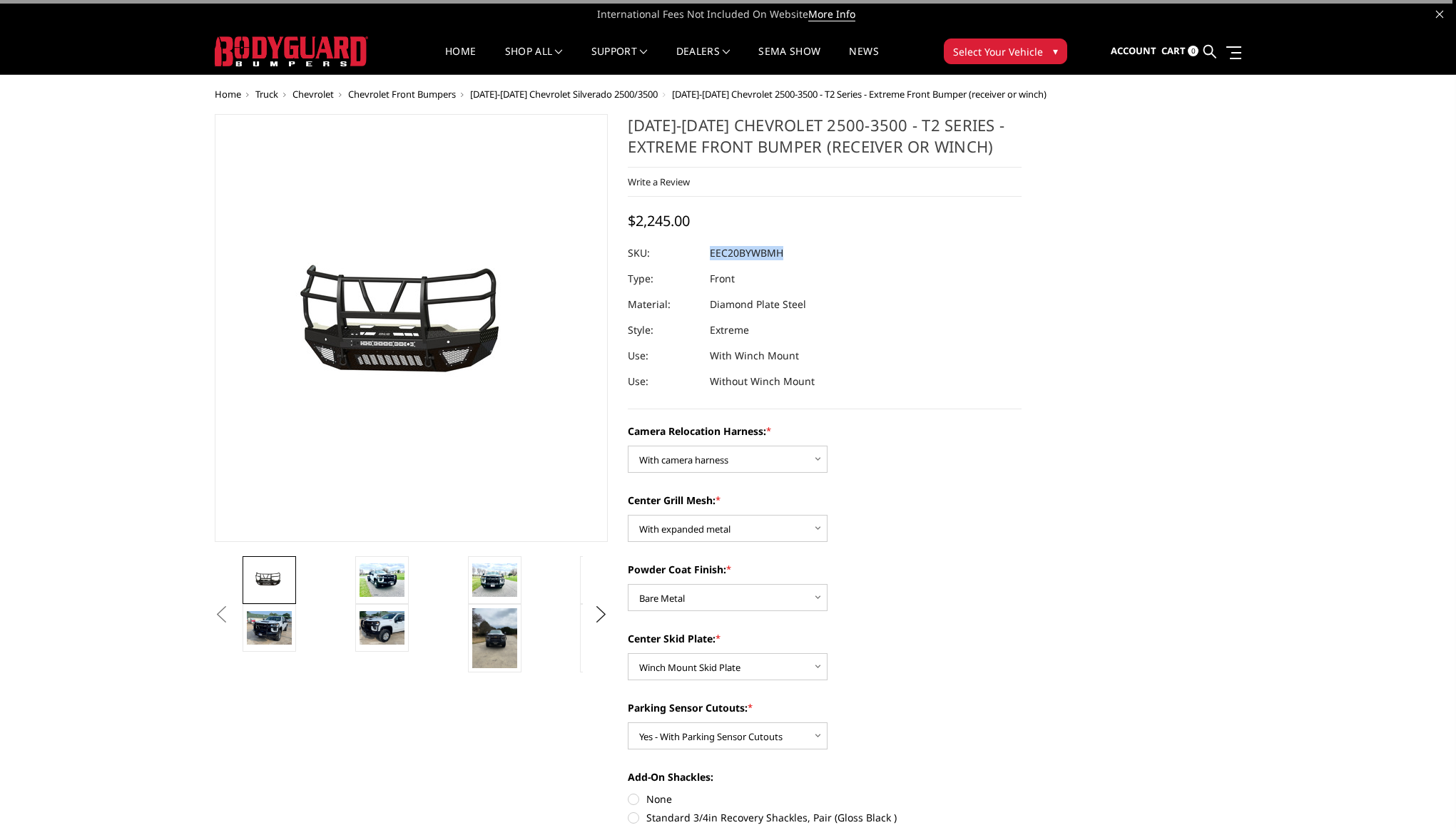
click at [703, 256] on div at bounding box center [824, 253] width 394 height 26
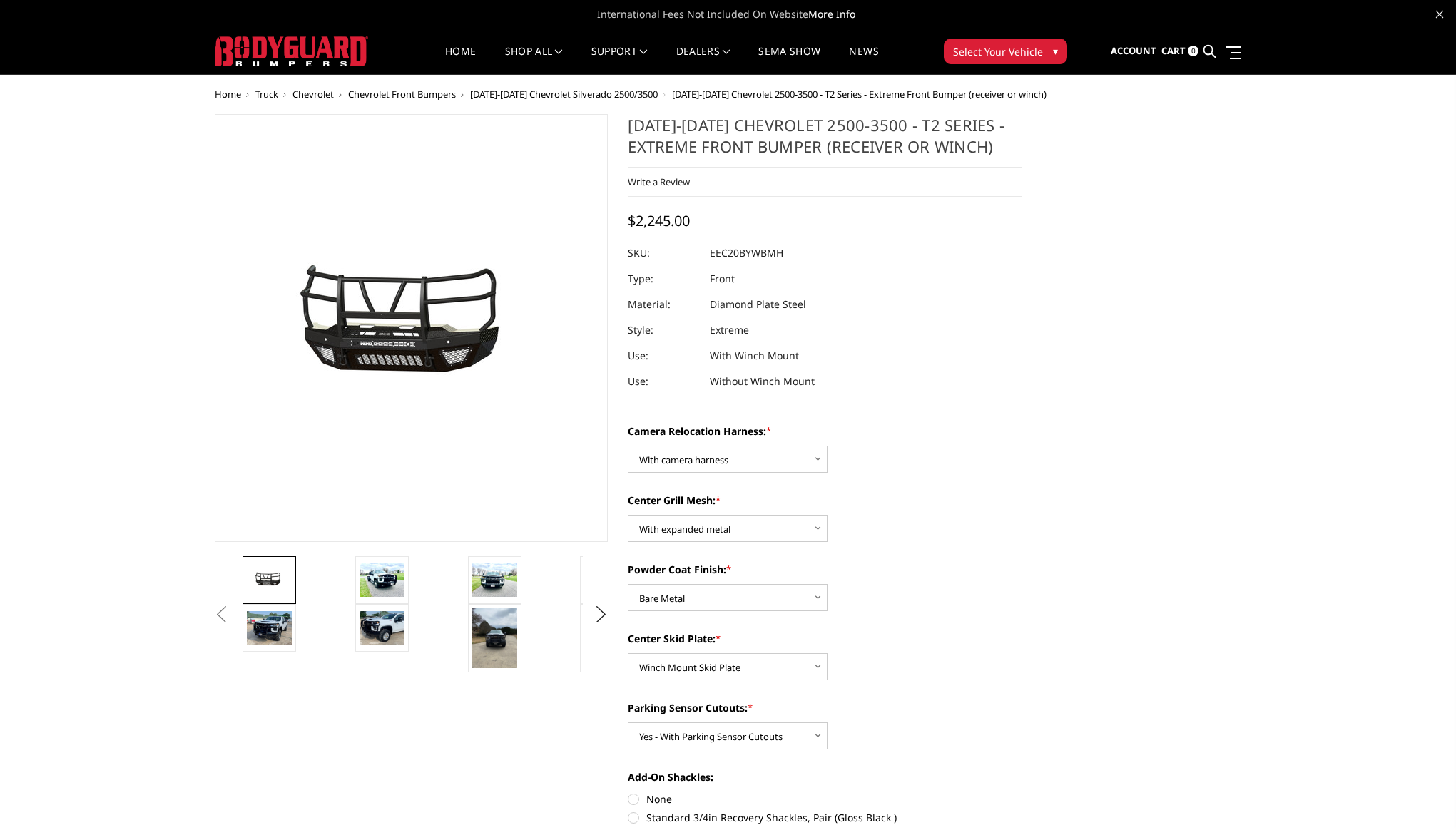
drag, startPoint x: 703, startPoint y: 256, endPoint x: 810, endPoint y: 258, distance: 107.0
click at [810, 258] on div at bounding box center [824, 253] width 394 height 26
drag, startPoint x: 711, startPoint y: 255, endPoint x: 782, endPoint y: 256, distance: 71.0
click at [782, 256] on dd "EEC20BYWBMH" at bounding box center [746, 253] width 73 height 26
copy dd "EEC20BYWBMH"
